Goal: Task Accomplishment & Management: Use online tool/utility

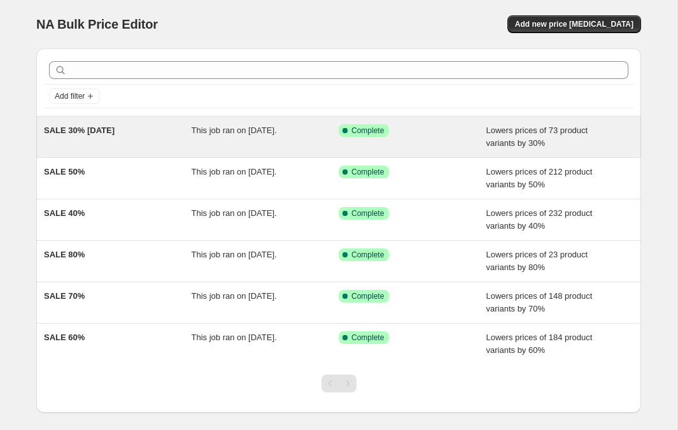
click at [102, 135] on div "SALE 30% [DATE]" at bounding box center [118, 136] width 148 height 25
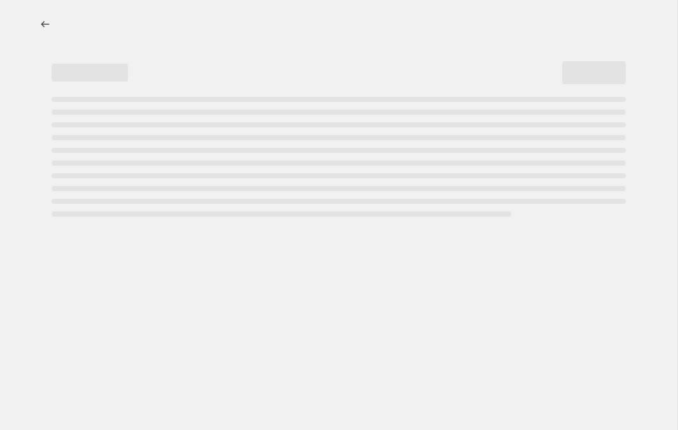
select select "percentage"
select select "tag"
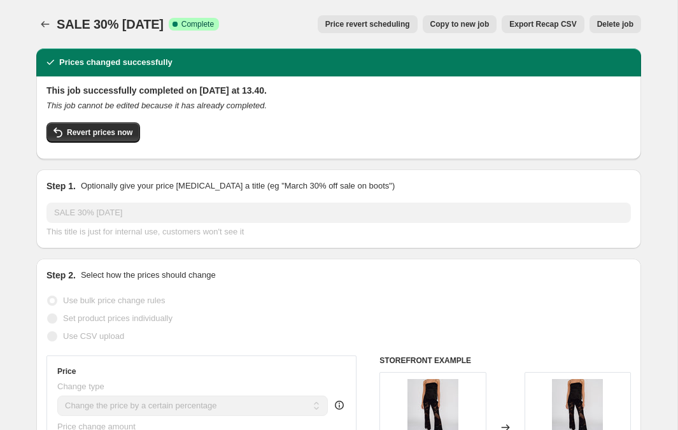
click at [102, 135] on span "Revert prices now" at bounding box center [100, 132] width 66 height 10
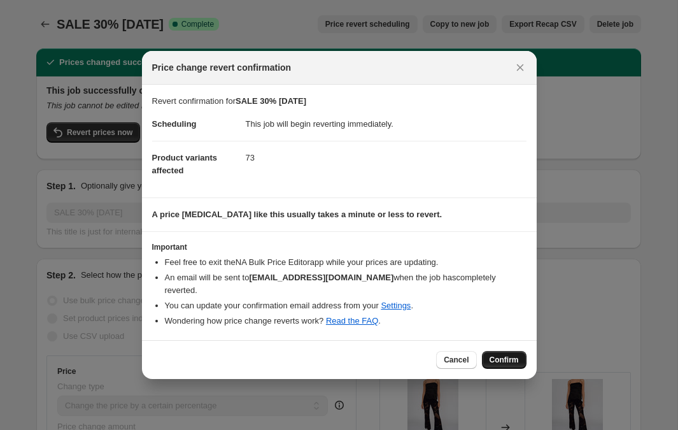
click at [503, 354] on span "Confirm" at bounding box center [503, 359] width 29 height 10
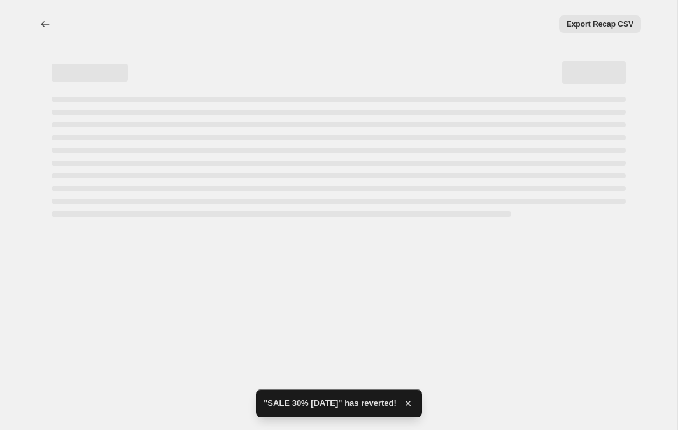
select select "percentage"
select select "tag"
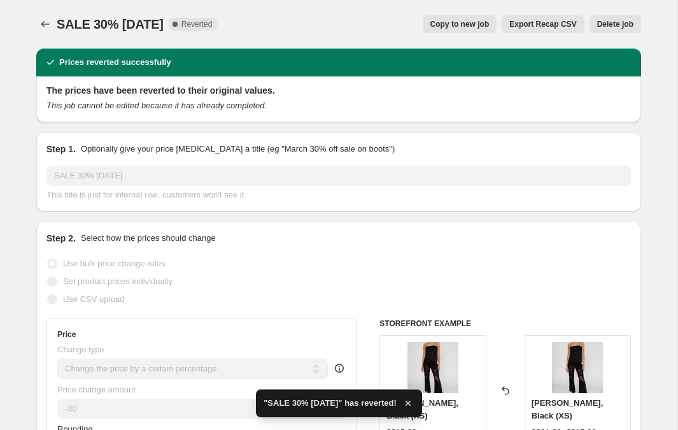
click at [455, 23] on span "Copy to new job" at bounding box center [459, 24] width 59 height 10
select select "percentage"
select select "tag"
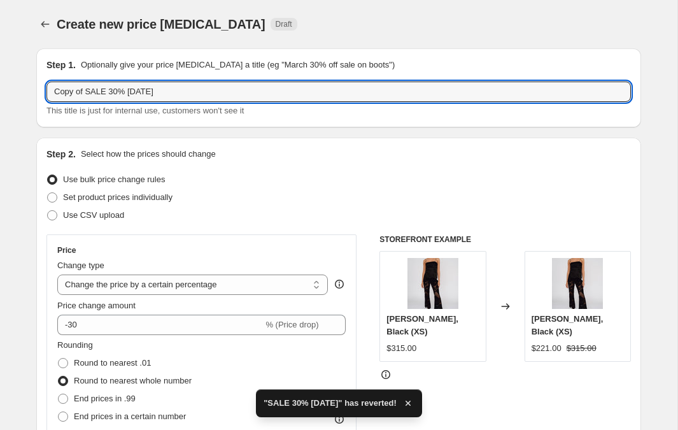
drag, startPoint x: 87, startPoint y: 92, endPoint x: 4, endPoint y: 92, distance: 82.7
click at [103, 90] on input "SALE 30% 18 sep 2025" at bounding box center [338, 91] width 584 height 20
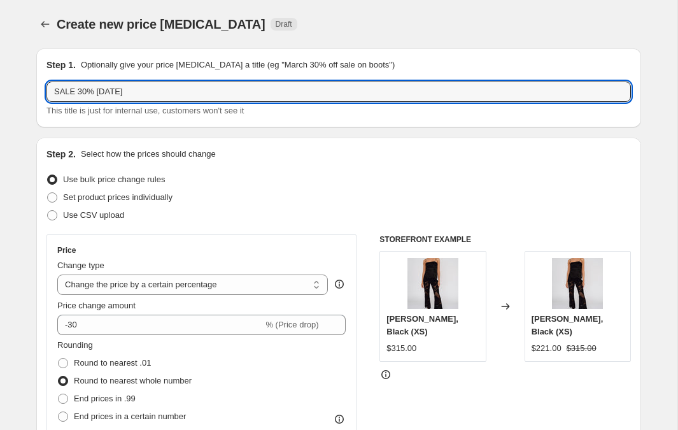
scroll to position [1057, 0]
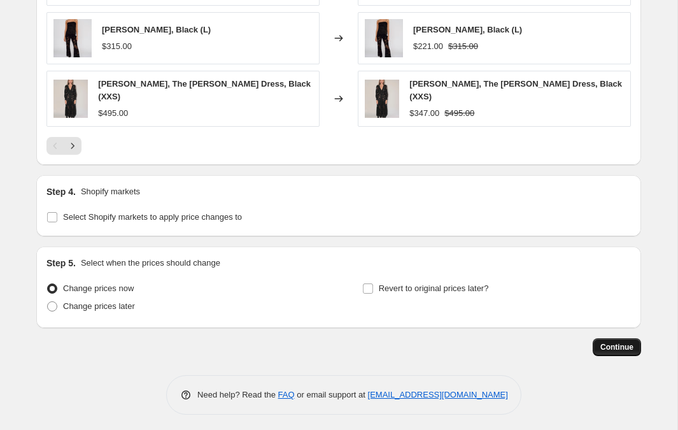
type input "SALE 30% 19 sep 2025"
click at [623, 342] on span "Continue" at bounding box center [616, 347] width 33 height 10
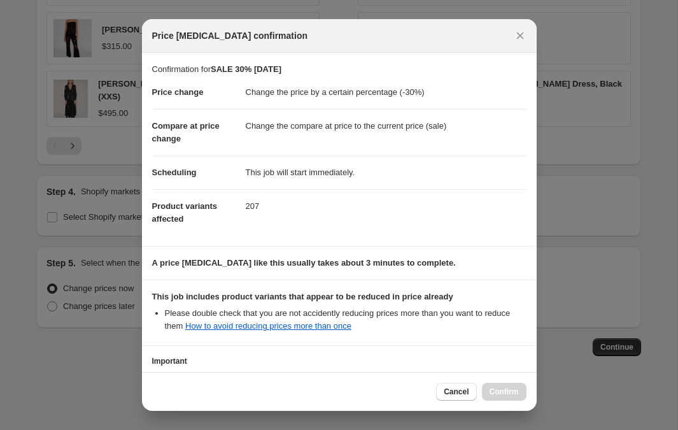
scroll to position [106, 0]
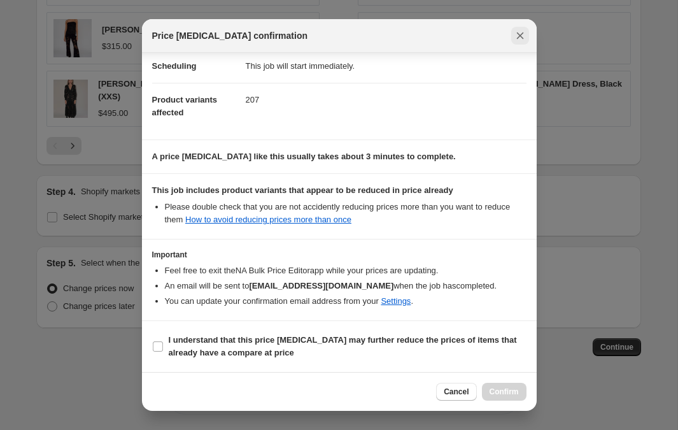
click at [520, 36] on icon "Close" at bounding box center [519, 35] width 7 height 7
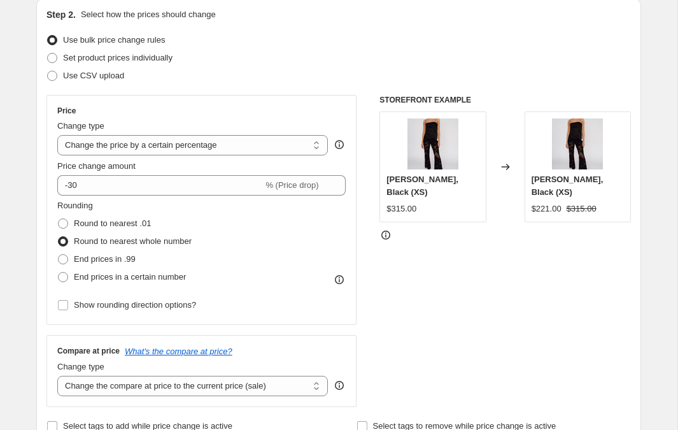
scroll to position [0, 0]
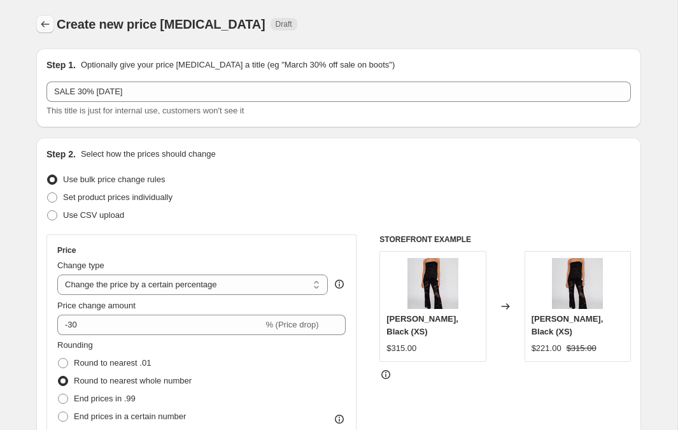
click at [50, 27] on icon "Price change jobs" at bounding box center [45, 24] width 13 height 13
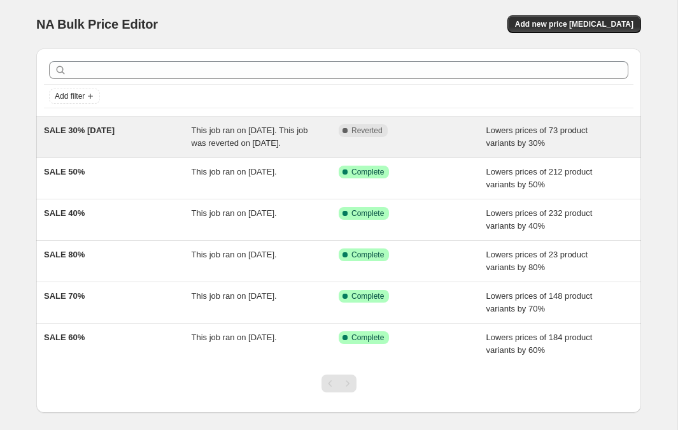
click at [85, 130] on span "SALE 30% 18 sep 2025" at bounding box center [79, 130] width 71 height 10
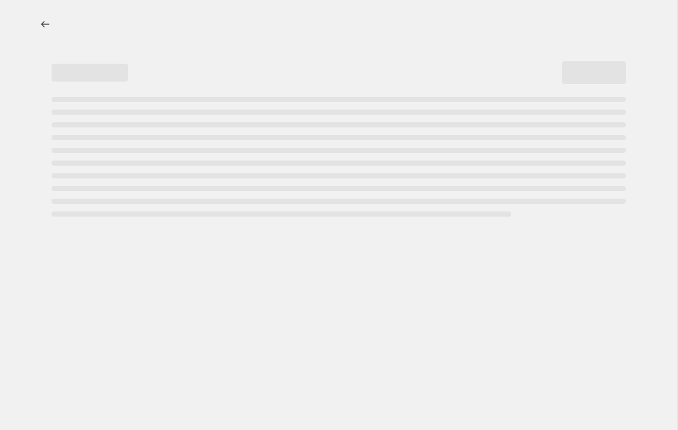
select select "percentage"
select select "tag"
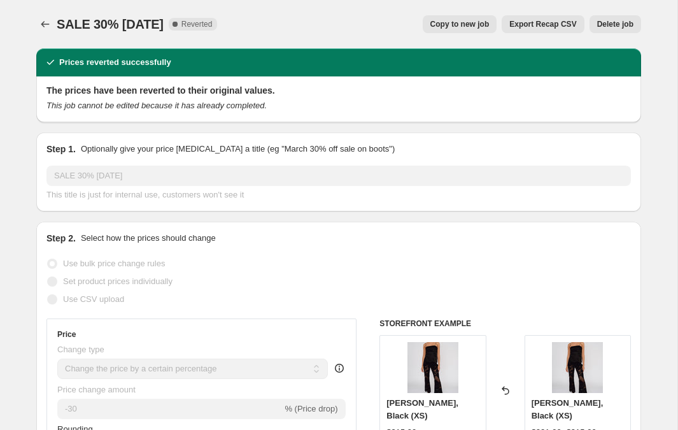
click at [461, 26] on span "Copy to new job" at bounding box center [459, 24] width 59 height 10
select select "percentage"
select select "tag"
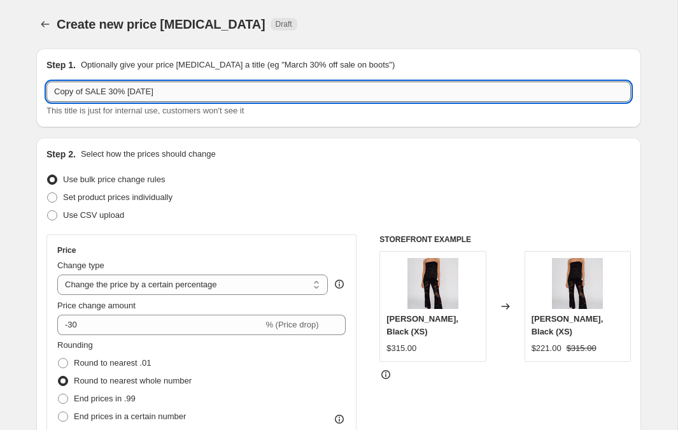
click at [138, 89] on input "Copy of SALE 30% 18 sep 2025" at bounding box center [338, 91] width 584 height 20
click at [238, 89] on input "Copy of SALE 30% 19 sep 2025" at bounding box center [338, 91] width 584 height 20
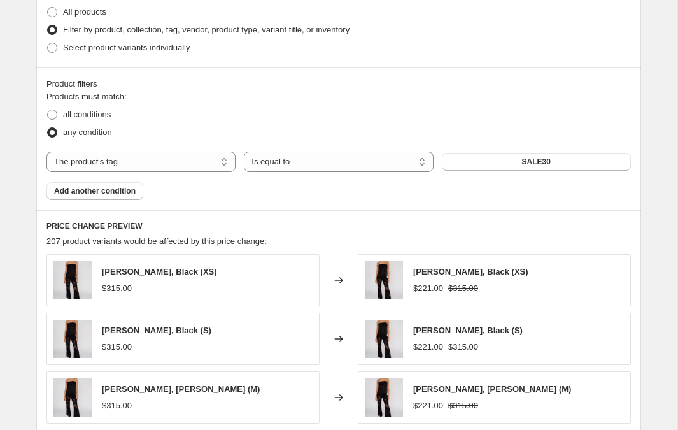
scroll to position [1057, 0]
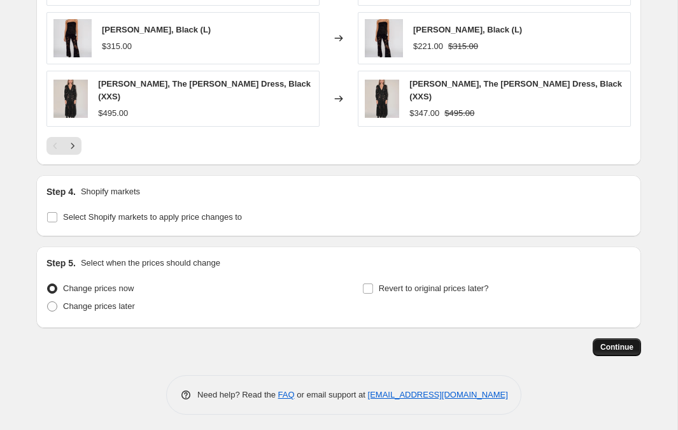
type input "SALE 30% 19 sep 2025"
click at [622, 342] on span "Continue" at bounding box center [616, 347] width 33 height 10
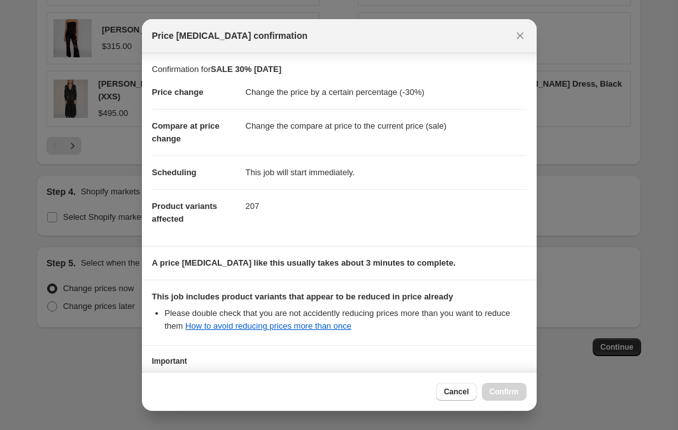
scroll to position [106, 0]
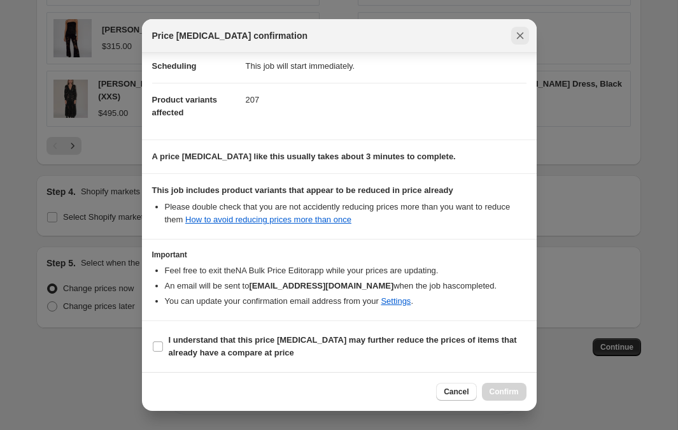
click at [519, 32] on icon "Close" at bounding box center [520, 35] width 13 height 13
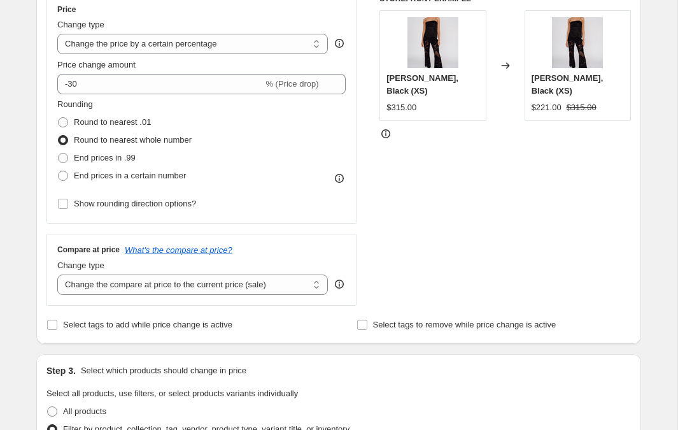
scroll to position [0, 0]
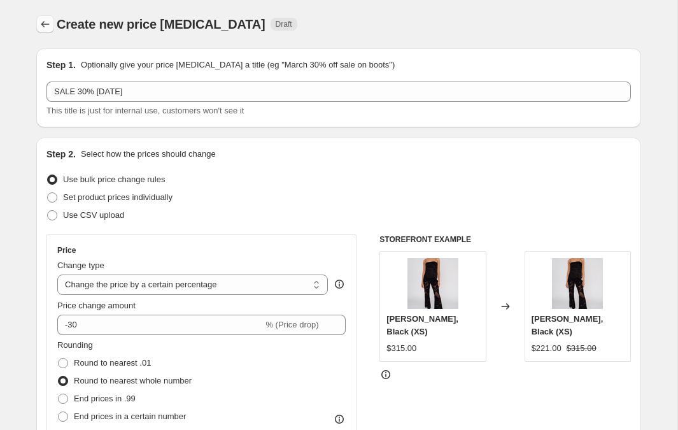
click at [49, 30] on icon "Price change jobs" at bounding box center [45, 24] width 13 height 13
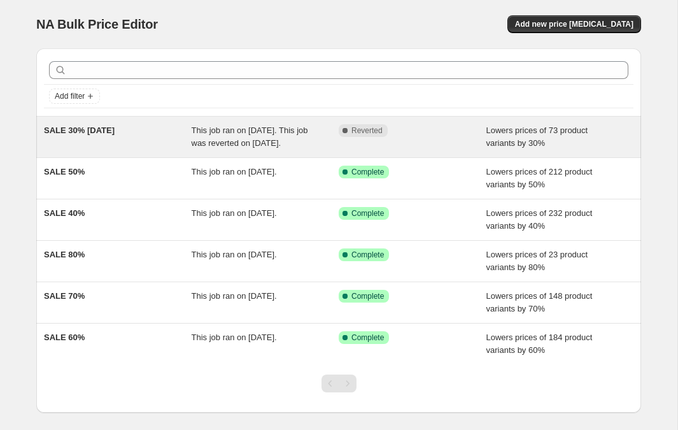
click at [101, 130] on span "SALE 30% 18 sep 2025" at bounding box center [79, 130] width 71 height 10
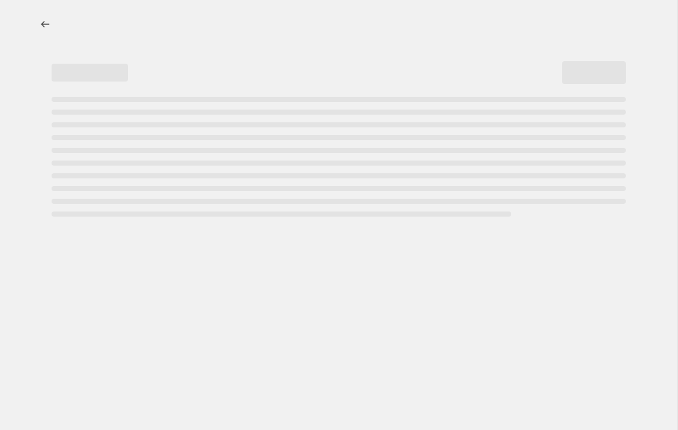
select select "percentage"
select select "tag"
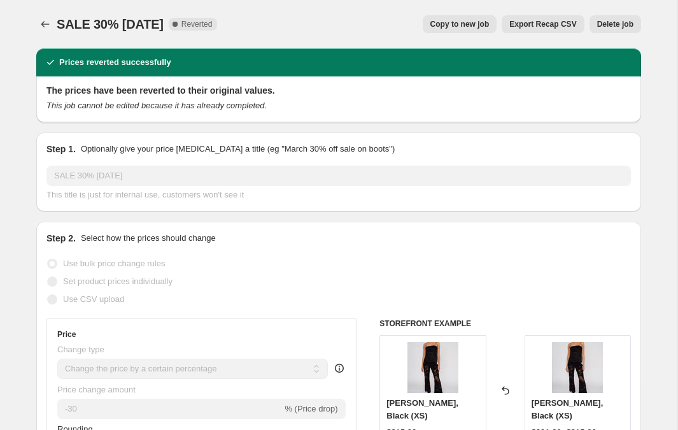
click at [458, 22] on span "Copy to new job" at bounding box center [459, 24] width 59 height 10
select select "percentage"
select select "tag"
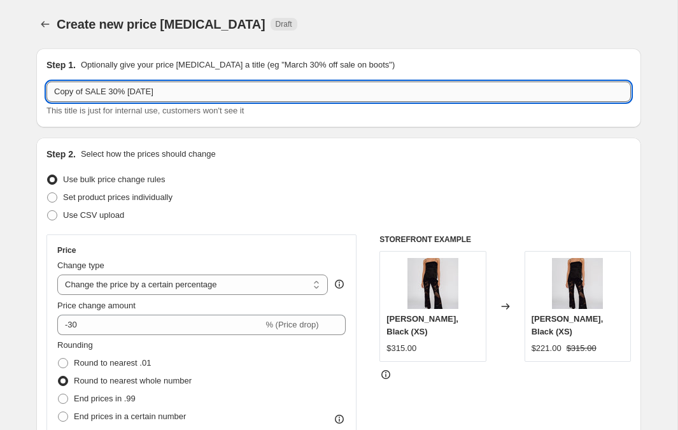
click at [139, 90] on input "Copy of SALE 30% 18 sep 2025" at bounding box center [338, 91] width 584 height 20
drag, startPoint x: 87, startPoint y: 89, endPoint x: -9, endPoint y: 89, distance: 95.4
click at [0, 89] on html "Home Settings Plans Skip to content Create new price change job. This page is r…" at bounding box center [339, 215] width 678 height 430
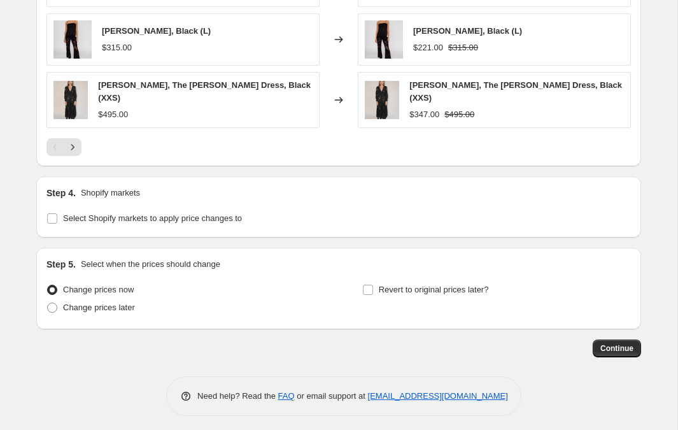
scroll to position [1057, 0]
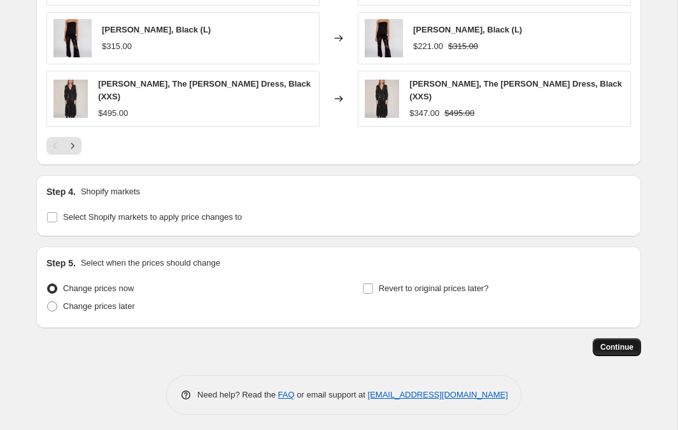
type input "SALE 30% 19 sep 2025"
click at [619, 344] on span "Continue" at bounding box center [616, 347] width 33 height 10
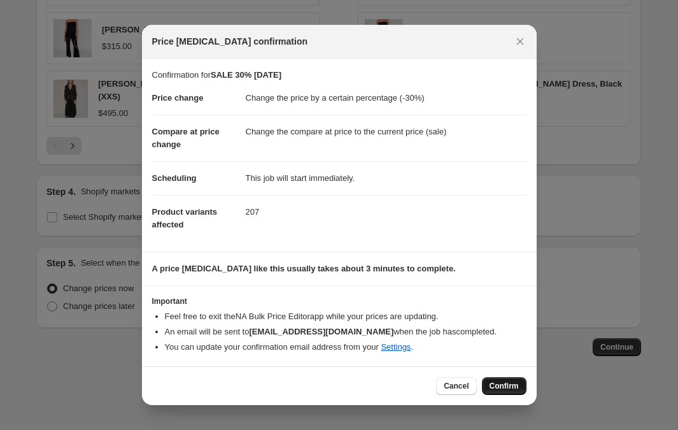
click at [503, 388] on span "Confirm" at bounding box center [503, 386] width 29 height 10
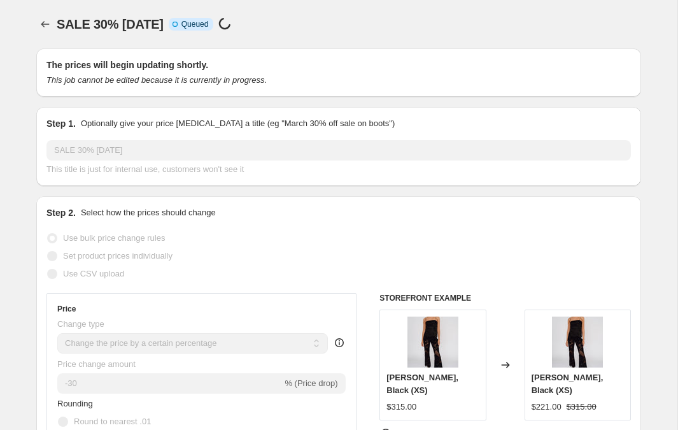
scroll to position [1057, 0]
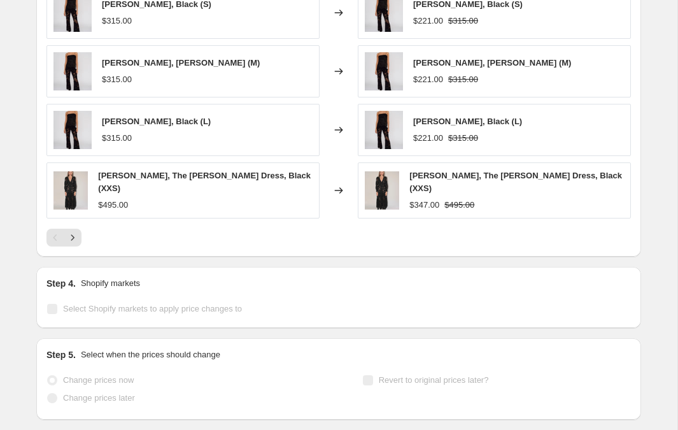
select select "percentage"
select select "tag"
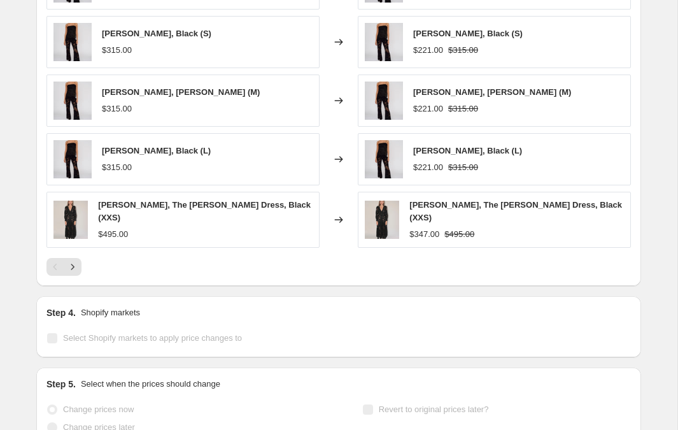
scroll to position [0, 0]
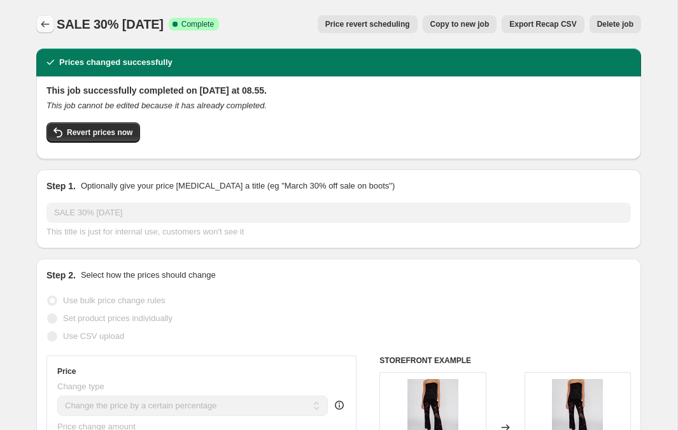
click at [46, 27] on icon "Price change jobs" at bounding box center [45, 24] width 13 height 13
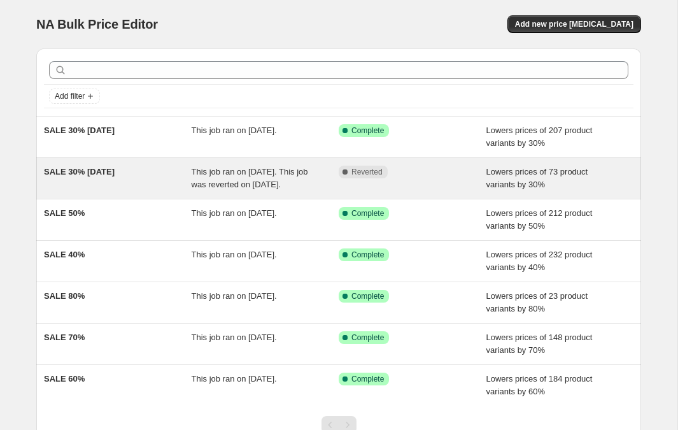
click at [108, 172] on span "SALE 30% 18 sep 2025" at bounding box center [79, 172] width 71 height 10
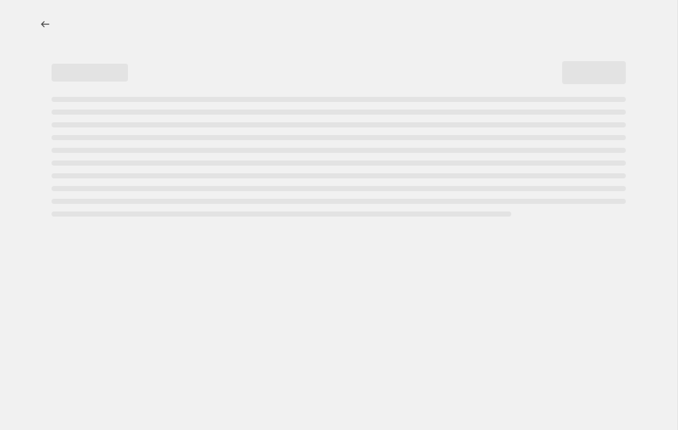
select select "percentage"
select select "tag"
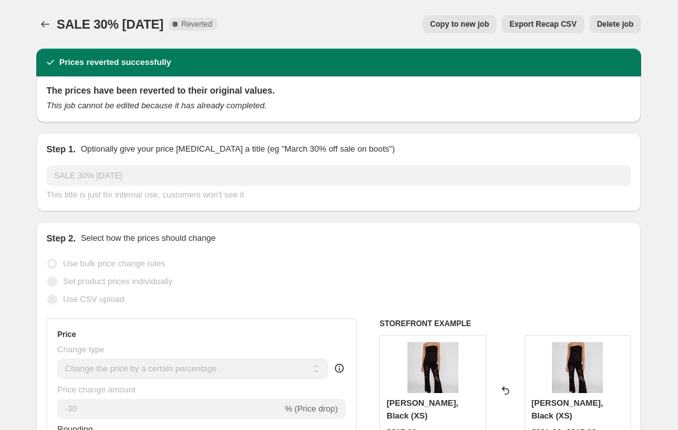
click at [621, 22] on span "Delete job" at bounding box center [615, 24] width 36 height 10
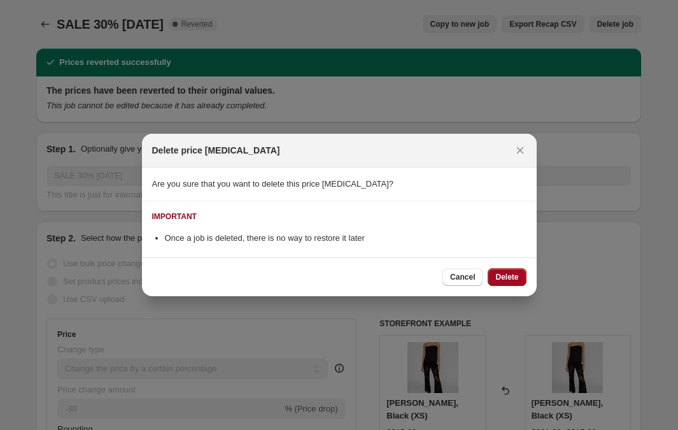
click at [505, 272] on span "Delete" at bounding box center [506, 277] width 23 height 10
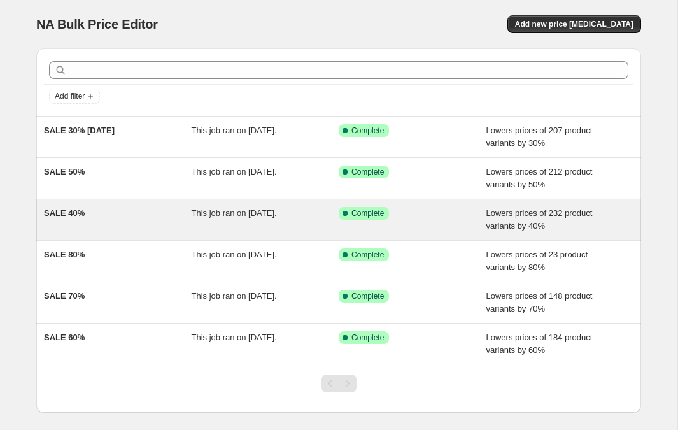
click at [78, 220] on div "SALE 40%" at bounding box center [118, 219] width 148 height 25
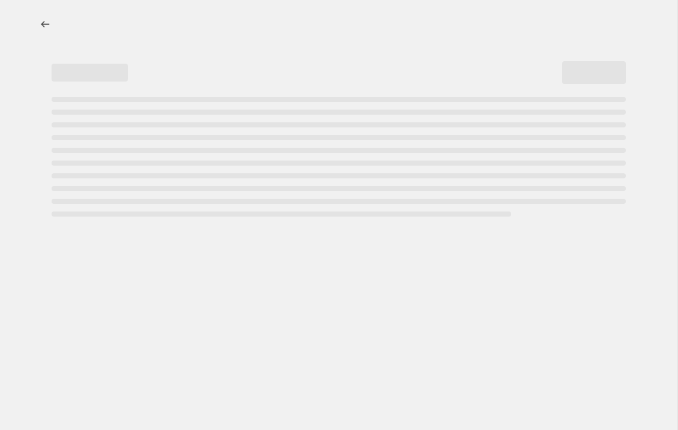
select select "percentage"
select select "tag"
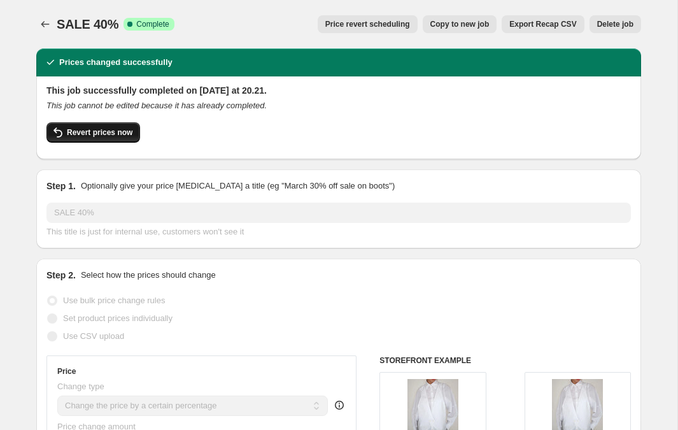
click at [125, 124] on button "Revert prices now" at bounding box center [93, 132] width 94 height 20
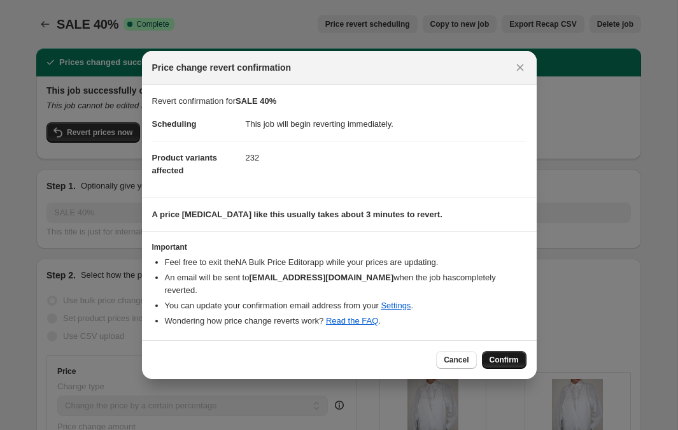
click at [498, 354] on span "Confirm" at bounding box center [503, 359] width 29 height 10
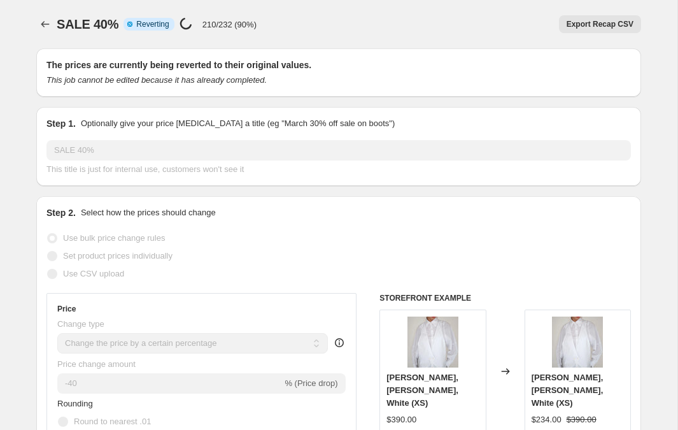
select select "percentage"
select select "tag"
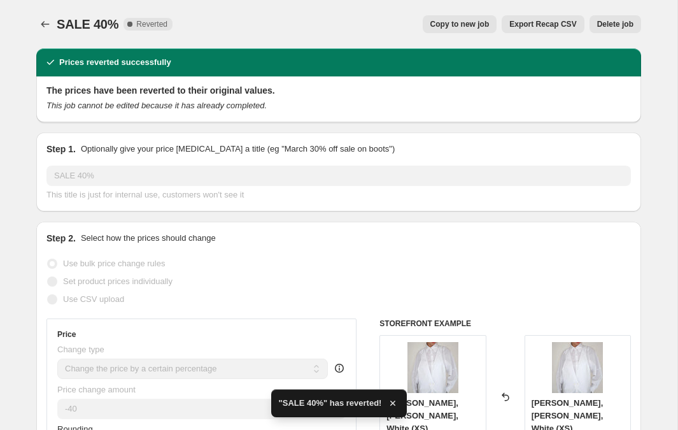
click at [463, 21] on span "Copy to new job" at bounding box center [459, 24] width 59 height 10
select select "percentage"
select select "tag"
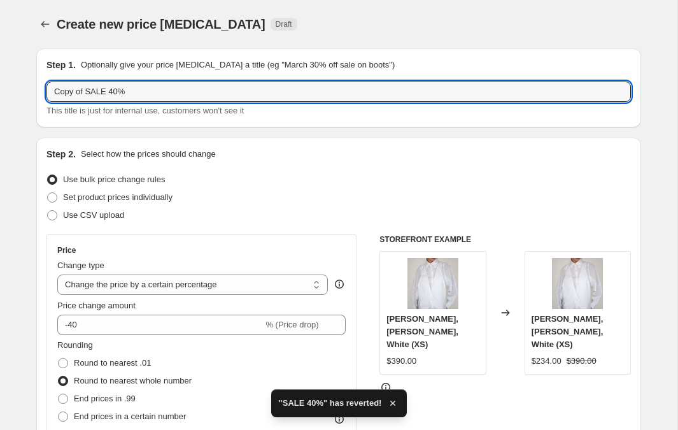
drag, startPoint x: 87, startPoint y: 91, endPoint x: 34, endPoint y: 91, distance: 52.8
click at [45, 91] on div "Step 1. Optionally give your price change job a title (eg "March 30% off sale o…" at bounding box center [338, 87] width 605 height 79
click at [168, 103] on div "SALE 40% This title is just for internal use, customers won't see it" at bounding box center [338, 99] width 584 height 36
click at [136, 87] on input "SALE 40%" at bounding box center [338, 91] width 584 height 20
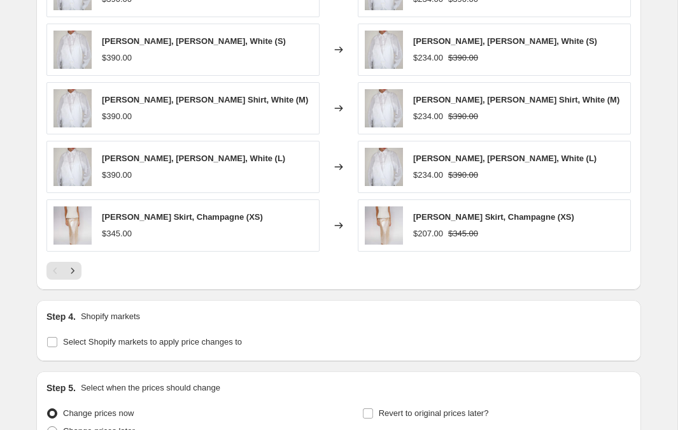
scroll to position [1057, 0]
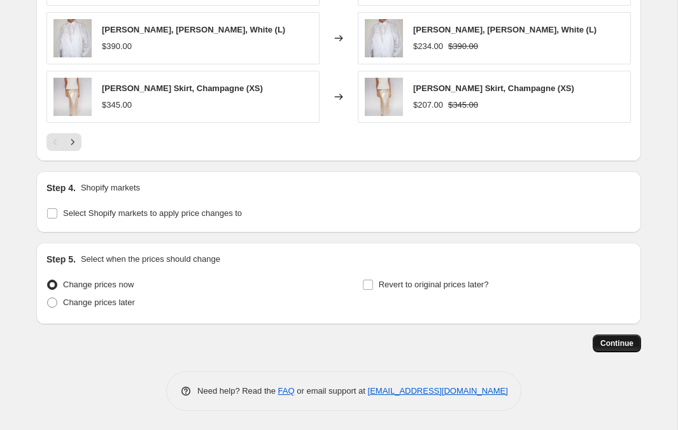
type input "SALE 40% 19 sep 2025"
click at [619, 343] on span "Continue" at bounding box center [616, 343] width 33 height 10
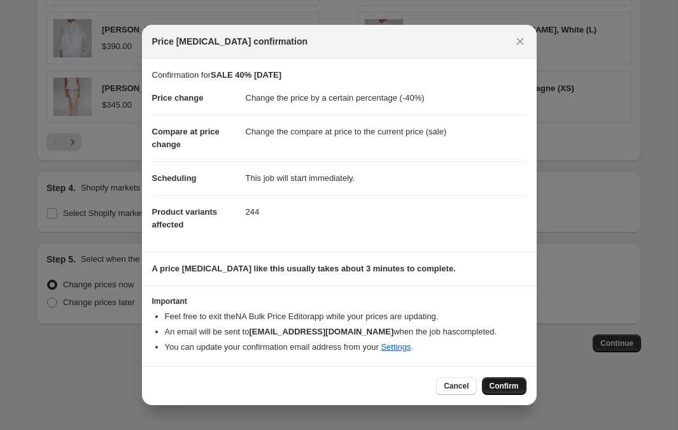
click at [507, 389] on span "Confirm" at bounding box center [503, 386] width 29 height 10
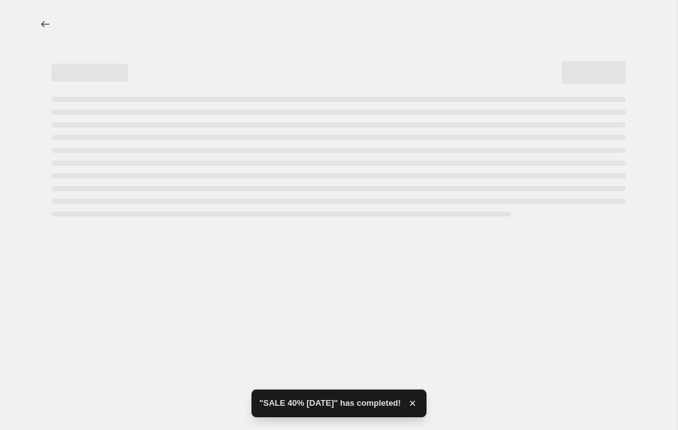
select select "percentage"
select select "tag"
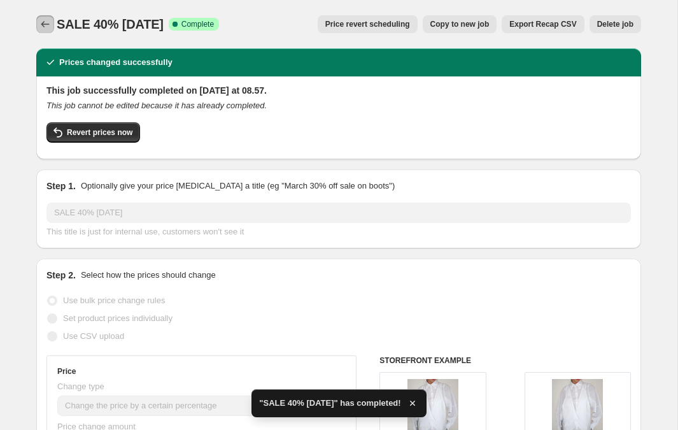
click at [50, 22] on icon "Price change jobs" at bounding box center [45, 24] width 13 height 13
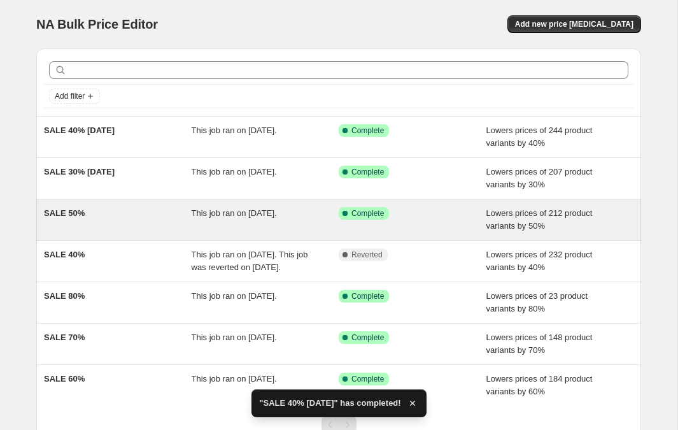
click at [76, 214] on span "SALE 50%" at bounding box center [64, 213] width 41 height 10
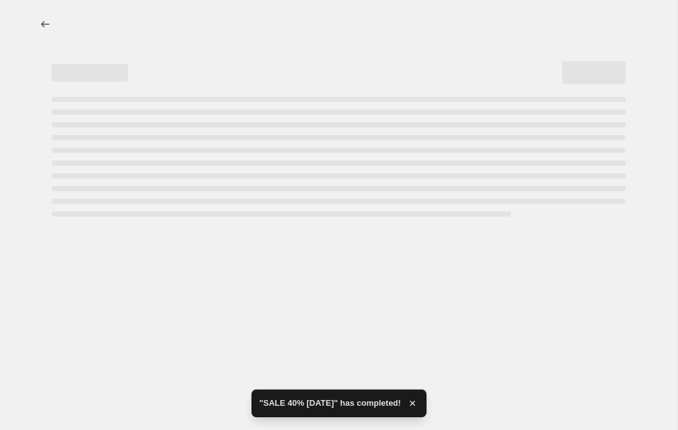
select select "percentage"
select select "tag"
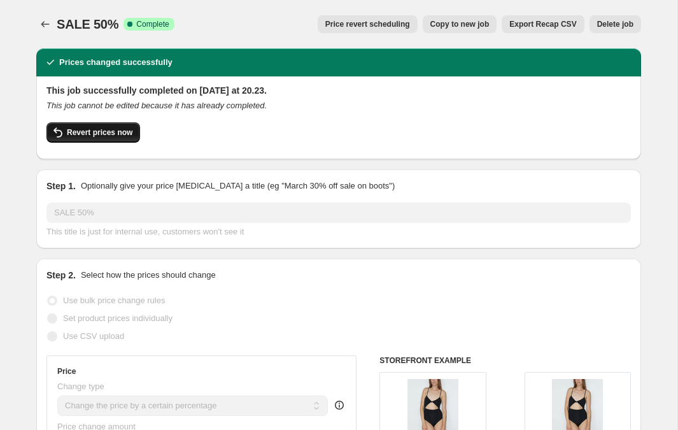
click at [112, 132] on span "Revert prices now" at bounding box center [100, 132] width 66 height 10
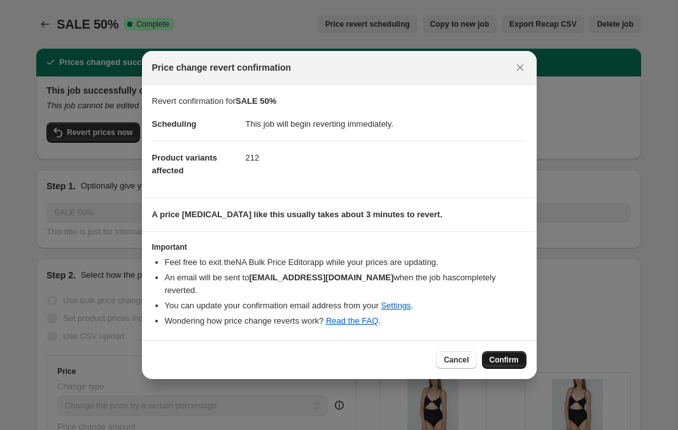
click at [503, 351] on button "Confirm" at bounding box center [504, 360] width 45 height 18
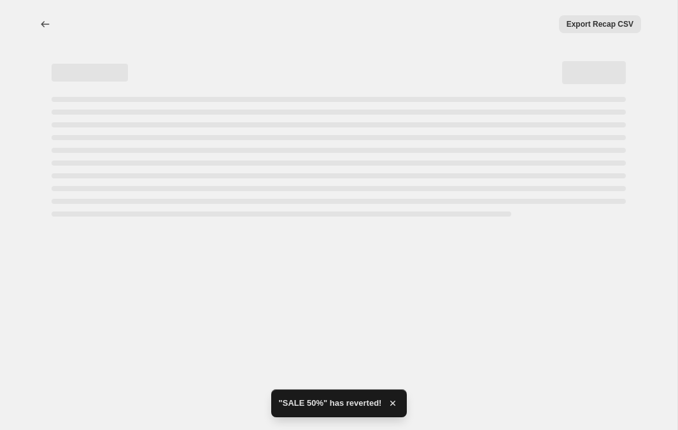
select select "percentage"
select select "tag"
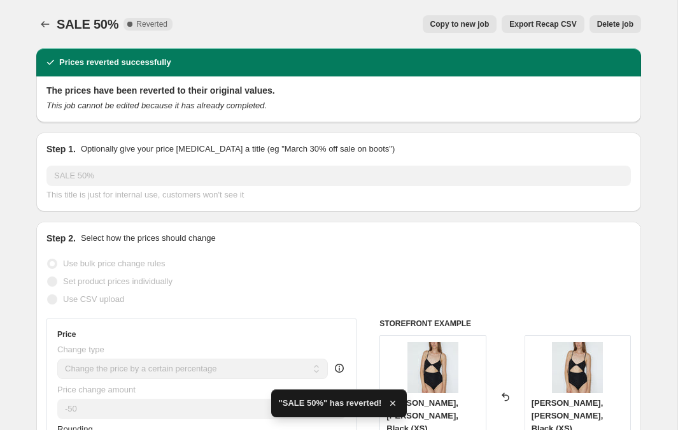
click at [466, 26] on span "Copy to new job" at bounding box center [459, 24] width 59 height 10
select select "percentage"
select select "tag"
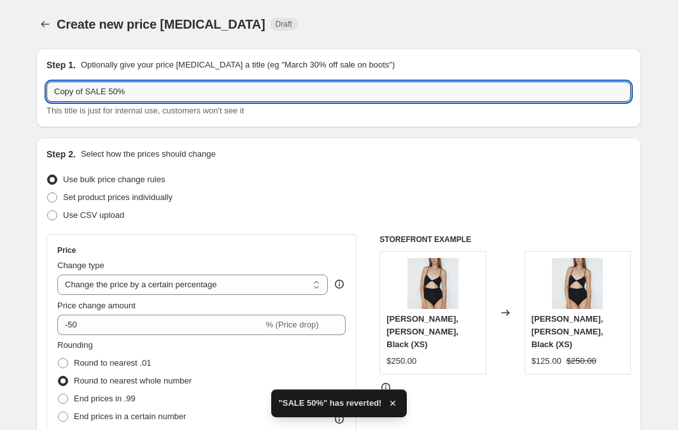
drag, startPoint x: 85, startPoint y: 91, endPoint x: 22, endPoint y: 91, distance: 63.0
click at [157, 89] on input "SALE 50%" at bounding box center [338, 91] width 584 height 20
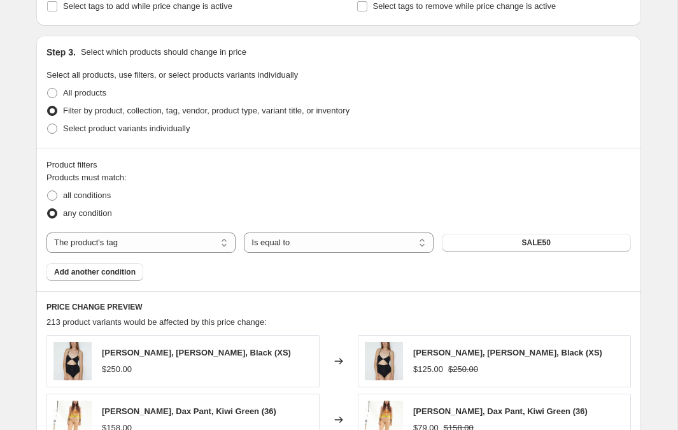
scroll to position [1057, 0]
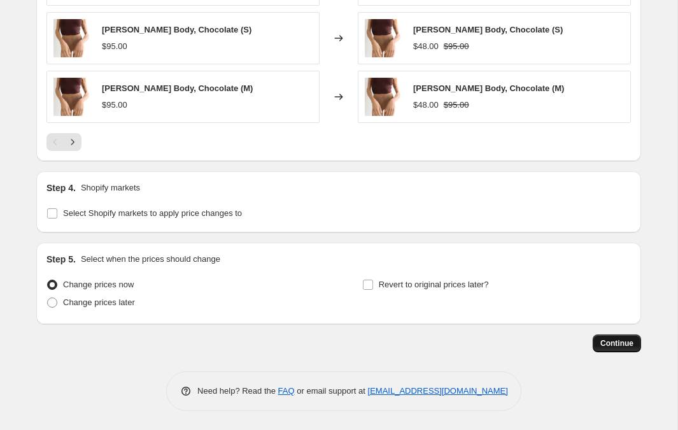
type input "SALE 50% 19 sep 2025"
click at [625, 347] on span "Continue" at bounding box center [616, 343] width 33 height 10
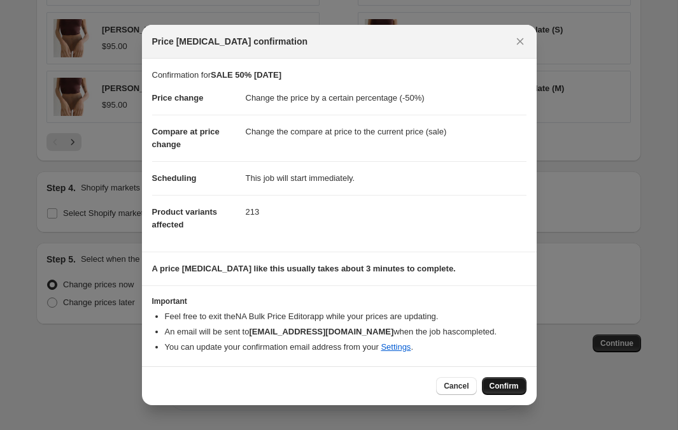
click at [501, 386] on span "Confirm" at bounding box center [503, 386] width 29 height 10
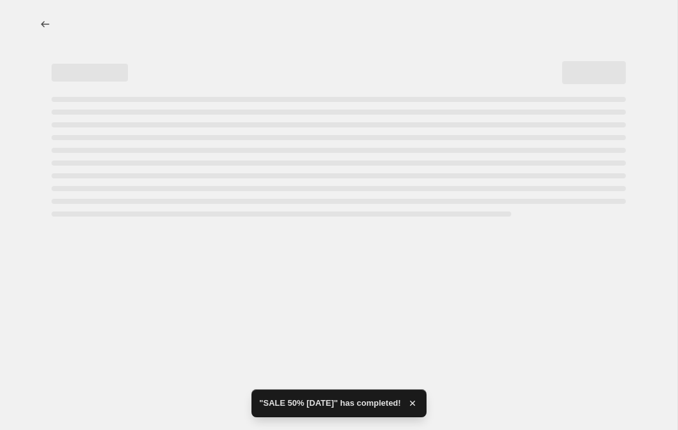
select select "percentage"
select select "tag"
